Goal: Navigation & Orientation: Find specific page/section

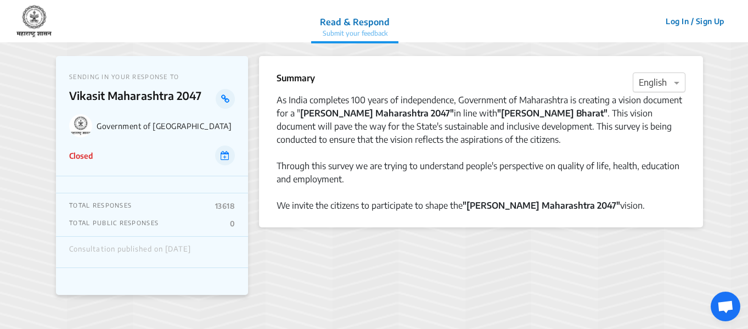
click at [673, 73] on div "× English" at bounding box center [658, 82] width 53 height 20
click at [659, 143] on span "Marathi" at bounding box center [653, 147] width 30 height 11
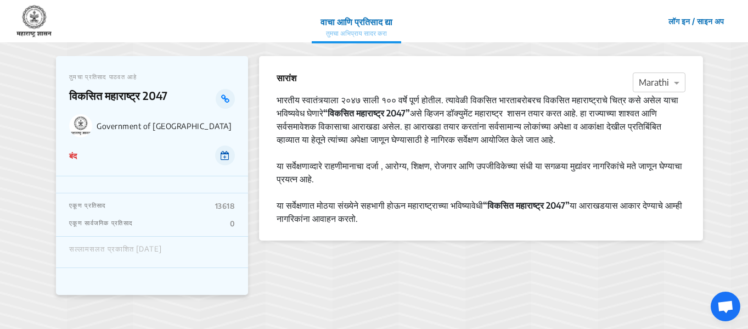
click at [229, 156] on icon at bounding box center [224, 155] width 9 height 9
click at [225, 95] on icon at bounding box center [225, 98] width 8 height 9
click at [138, 94] on p "विकसित महाराष्ट्र 2047" at bounding box center [142, 99] width 146 height 20
click at [32, 25] on img at bounding box center [33, 21] width 35 height 33
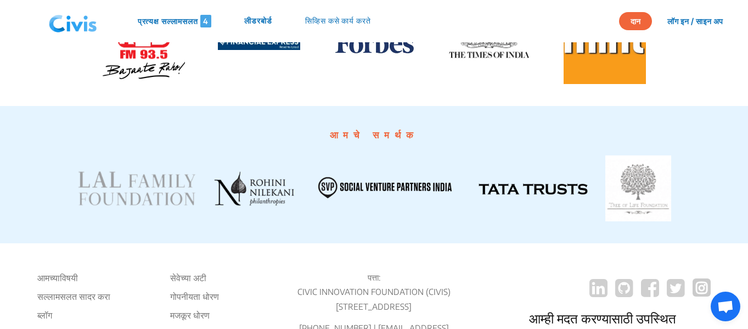
scroll to position [2237, 0]
